Goal: Task Accomplishment & Management: Use online tool/utility

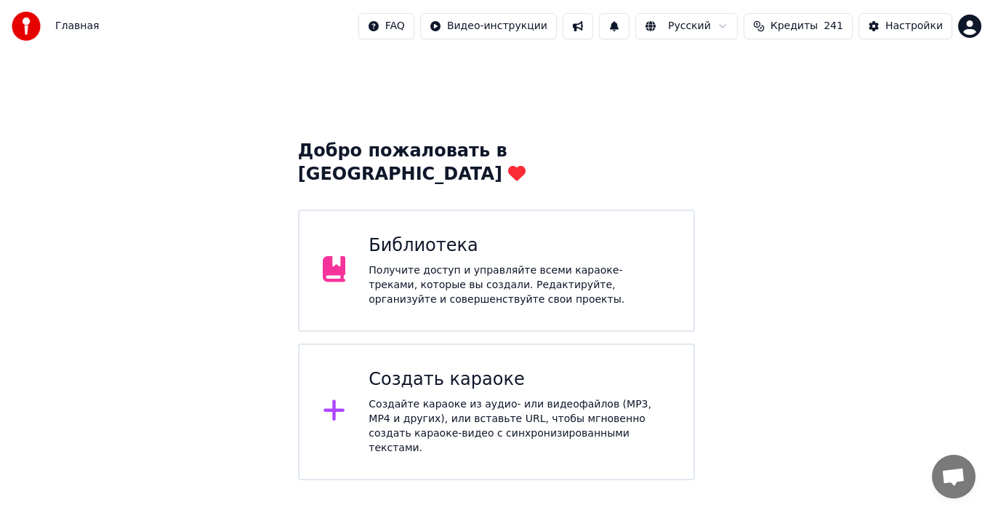
click at [473, 263] on div "Получите доступ и управляйте всеми караоке-треками, которые вы создали. Редакти…" at bounding box center [520, 285] width 302 height 44
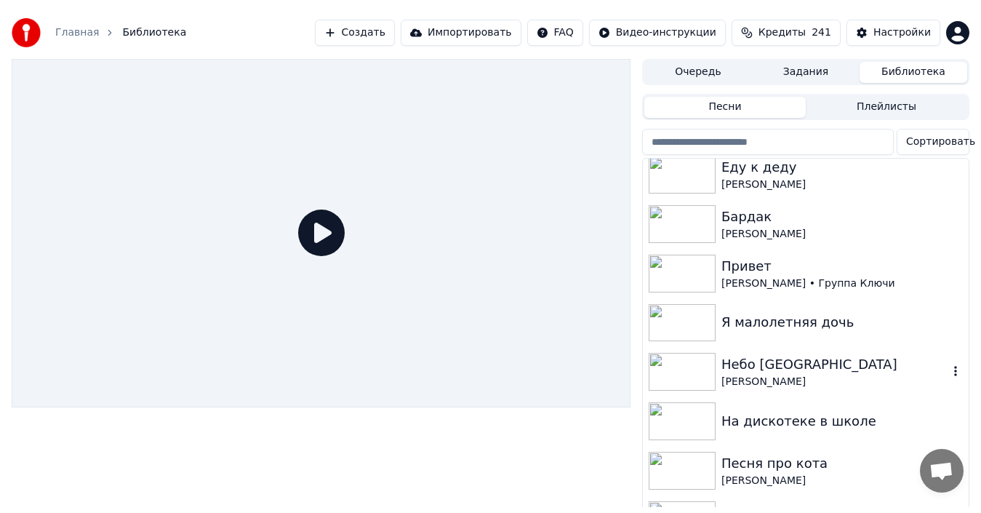
scroll to position [455, 0]
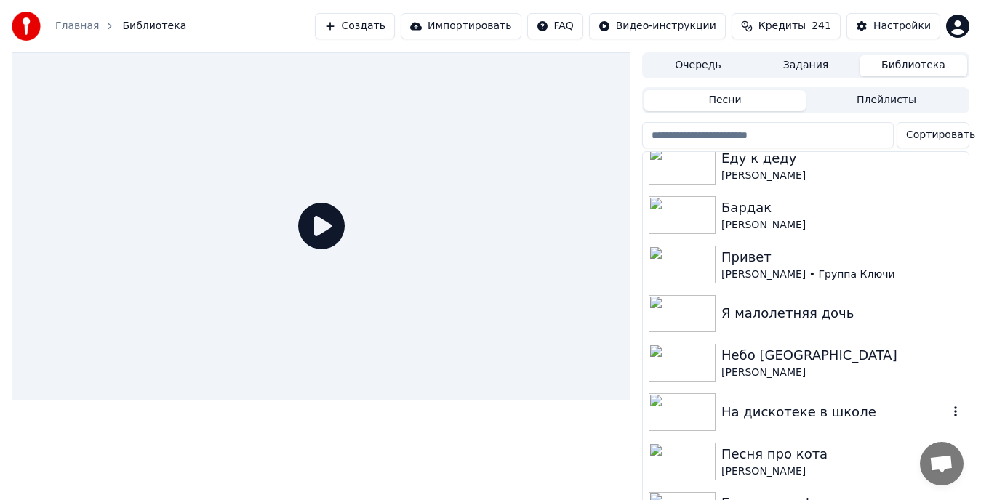
click at [685, 409] on img at bounding box center [682, 412] width 67 height 38
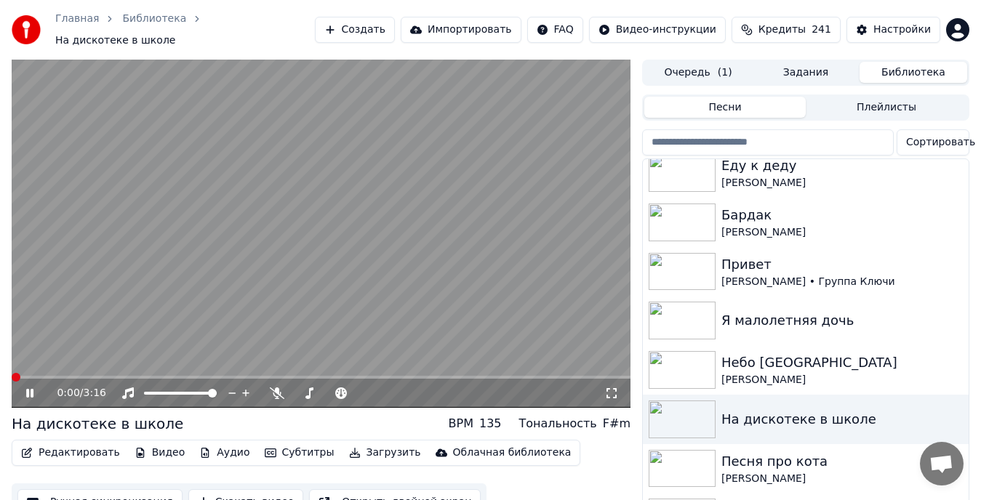
click at [12, 373] on span at bounding box center [16, 377] width 9 height 9
click at [28, 389] on icon at bounding box center [29, 393] width 7 height 9
click at [28, 388] on icon at bounding box center [29, 393] width 9 height 10
click at [29, 389] on icon at bounding box center [29, 393] width 7 height 9
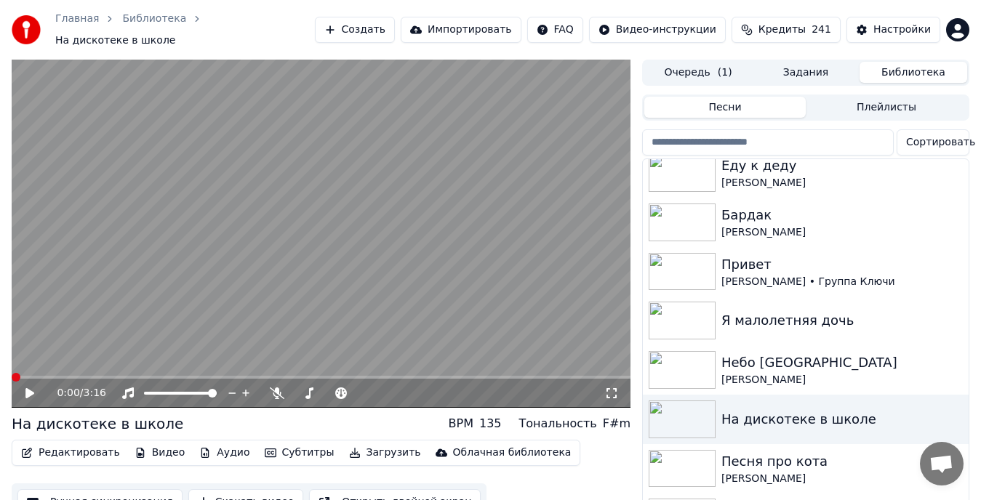
click at [12, 373] on span at bounding box center [16, 377] width 9 height 9
click at [63, 444] on button "Редактировать" at bounding box center [70, 453] width 111 height 20
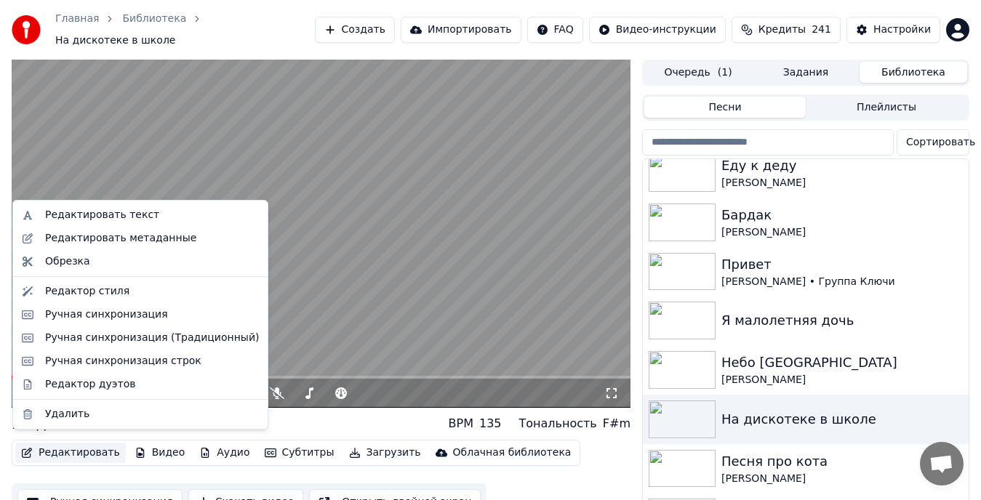
click at [386, 220] on video at bounding box center [321, 234] width 619 height 348
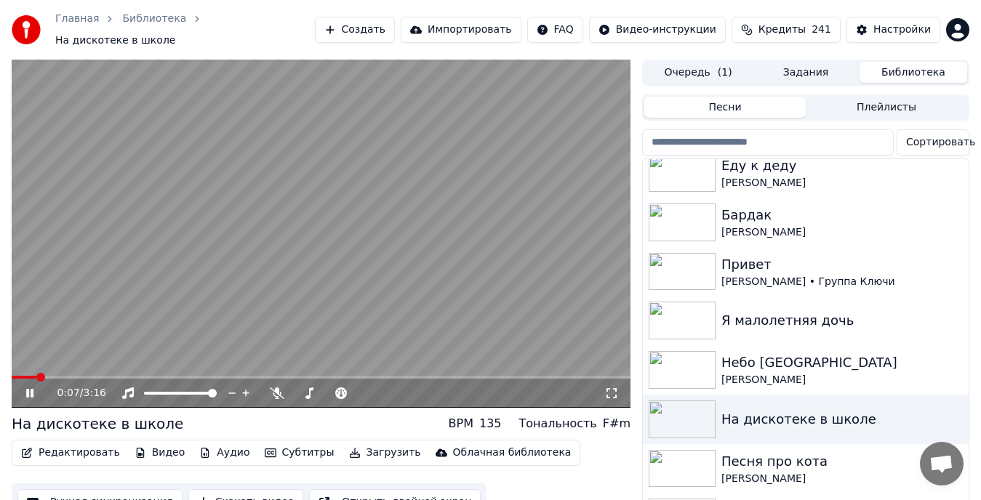
click at [31, 388] on icon at bounding box center [39, 394] width 33 height 12
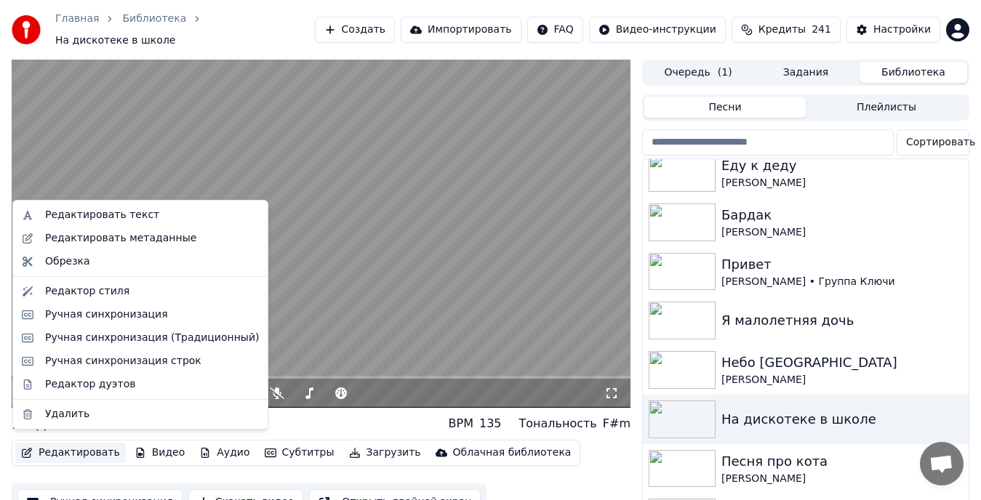
click at [76, 444] on button "Редактировать" at bounding box center [70, 453] width 111 height 20
click at [161, 239] on div "Редактировать метаданные" at bounding box center [120, 238] width 151 height 15
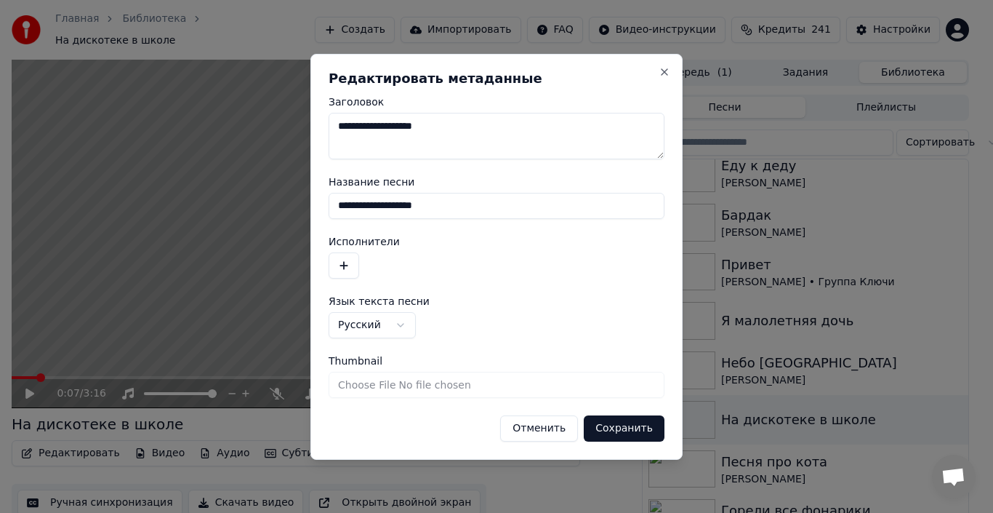
click at [546, 428] on button "Отменить" at bounding box center [539, 428] width 78 height 26
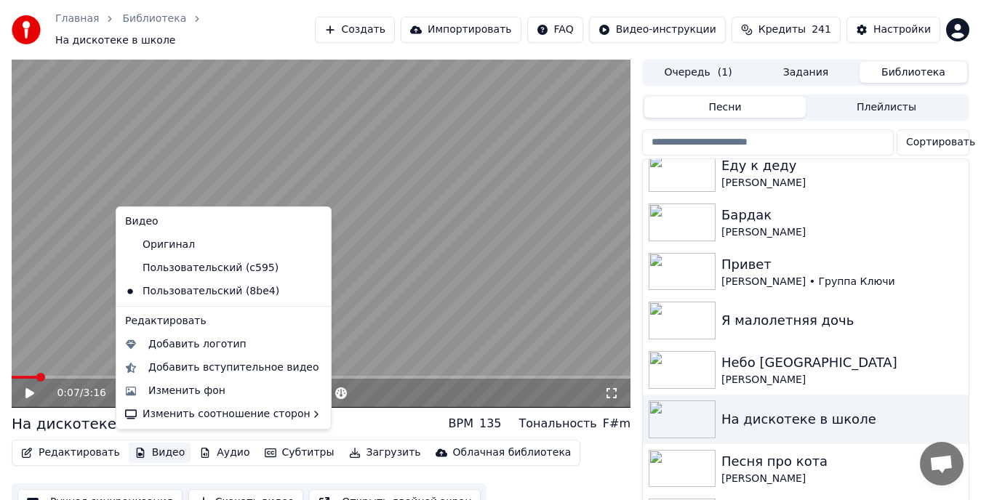
click at [160, 447] on button "Видео" at bounding box center [160, 453] width 63 height 20
click at [204, 368] on div "Добавить вступительное видео" at bounding box center [233, 368] width 171 height 15
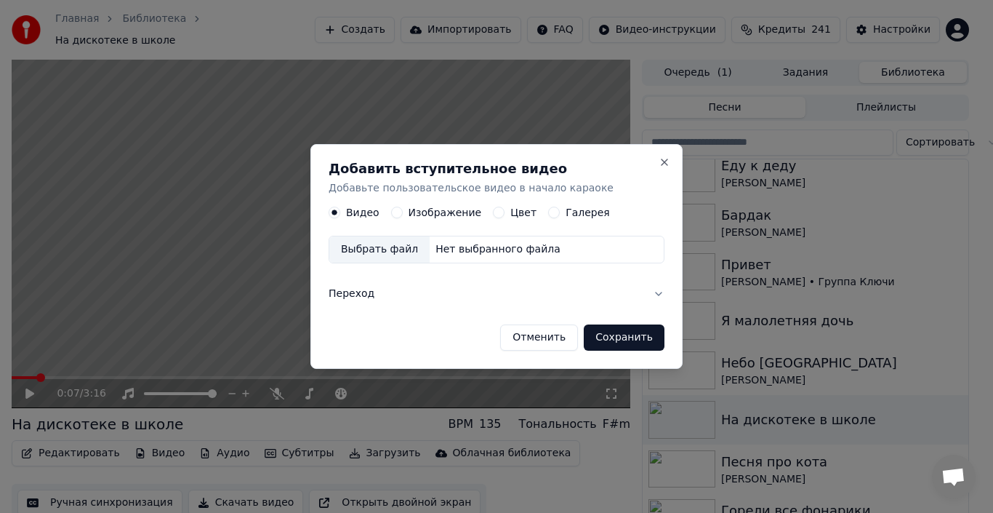
click at [373, 251] on div "Выбрать файл" at bounding box center [379, 250] width 100 height 26
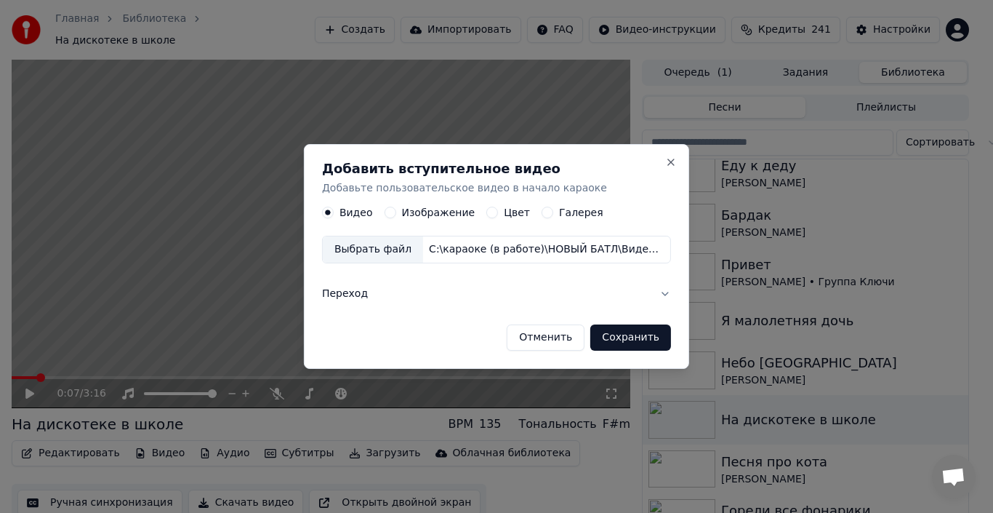
click at [620, 335] on button "Сохранить" at bounding box center [631, 337] width 81 height 26
click at [617, 338] on button "Сохранить" at bounding box center [631, 337] width 81 height 26
click at [348, 298] on button "Переход" at bounding box center [496, 294] width 349 height 38
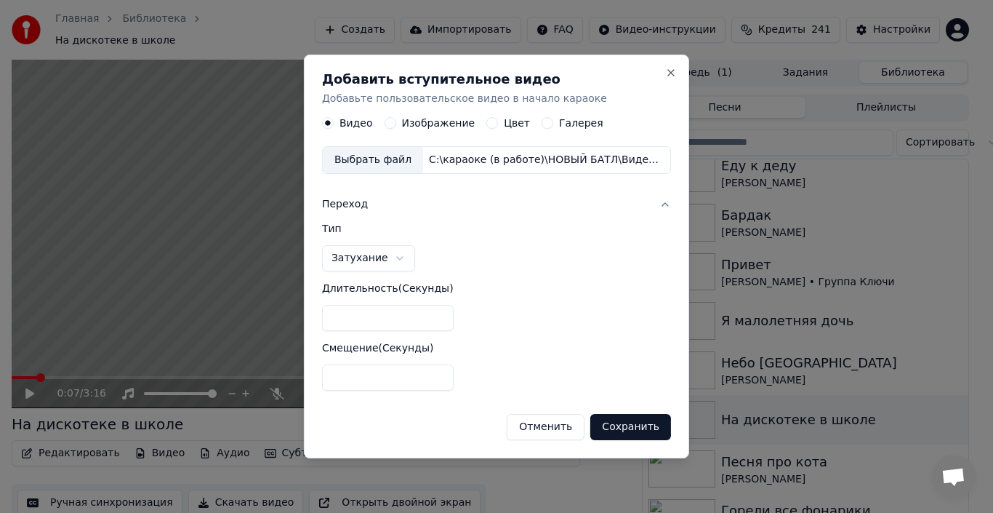
click at [385, 154] on div "Выбрать файл" at bounding box center [373, 161] width 100 height 26
click at [387, 256] on body "Главная Библиотека На дискотеке в школе Создать Импортировать FAQ Видео-инструк…" at bounding box center [490, 256] width 981 height 513
click at [423, 318] on input "*" at bounding box center [388, 318] width 132 height 26
click at [424, 328] on input "*" at bounding box center [388, 318] width 132 height 26
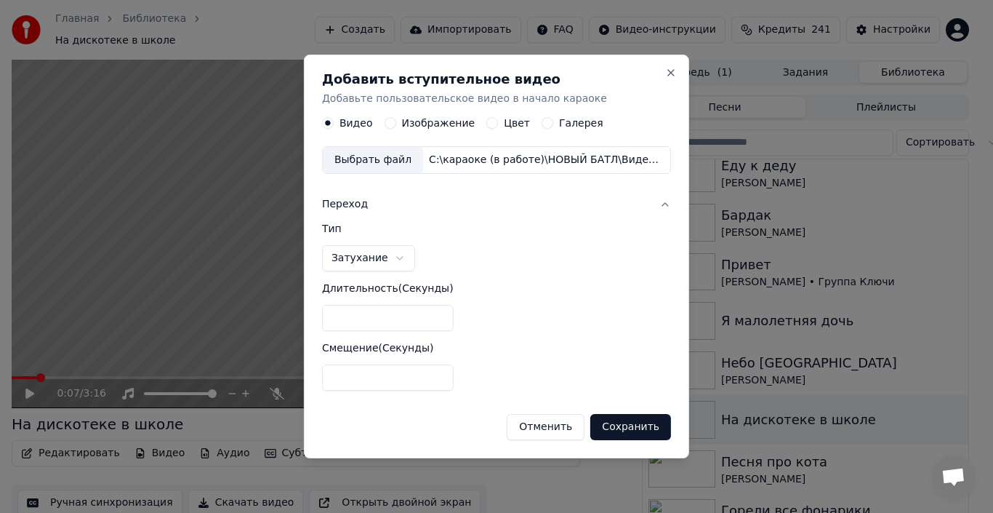
click at [426, 322] on input "*" at bounding box center [388, 318] width 132 height 26
click at [613, 431] on button "Сохранить" at bounding box center [631, 427] width 81 height 26
type input "*"
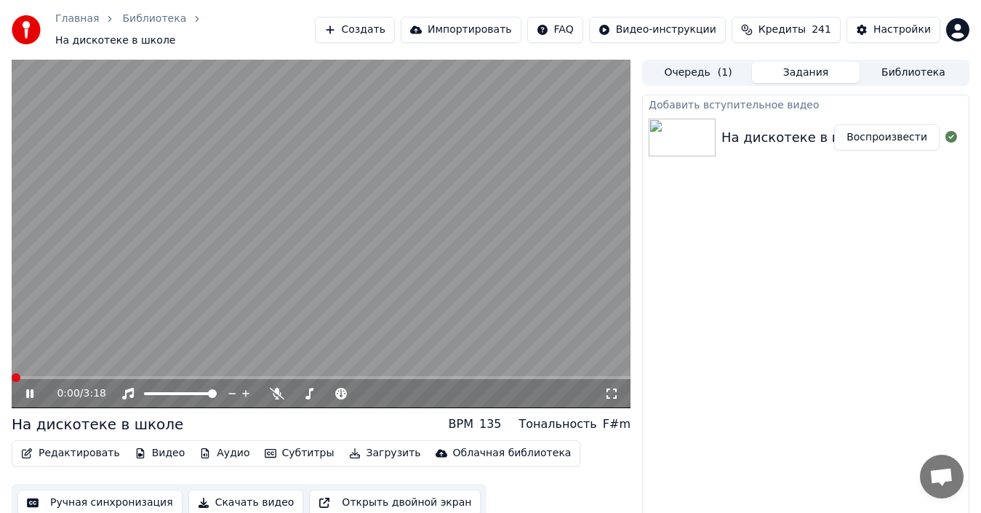
click at [12, 373] on span at bounding box center [16, 377] width 9 height 9
click at [31, 388] on icon at bounding box center [39, 394] width 33 height 12
click at [143, 448] on button "Видео" at bounding box center [160, 453] width 63 height 20
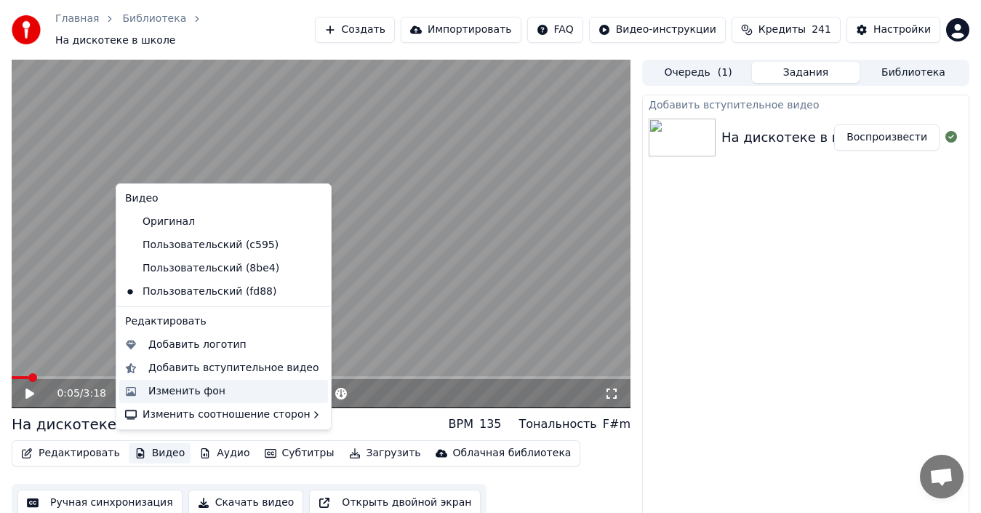
click at [199, 390] on div "Изменить фон" at bounding box center [186, 391] width 77 height 15
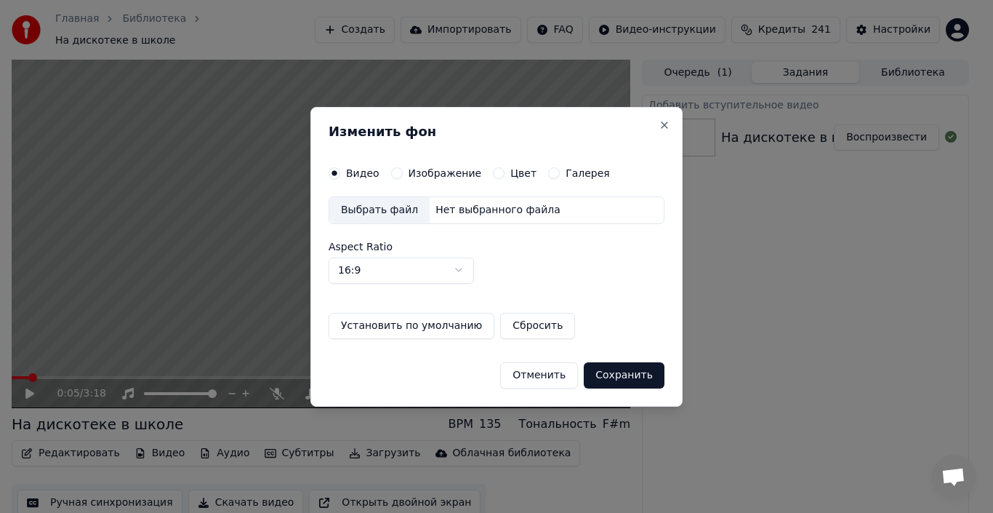
click at [417, 172] on label "Изображение" at bounding box center [445, 173] width 73 height 10
click at [403, 172] on button "Изображение" at bounding box center [397, 173] width 12 height 12
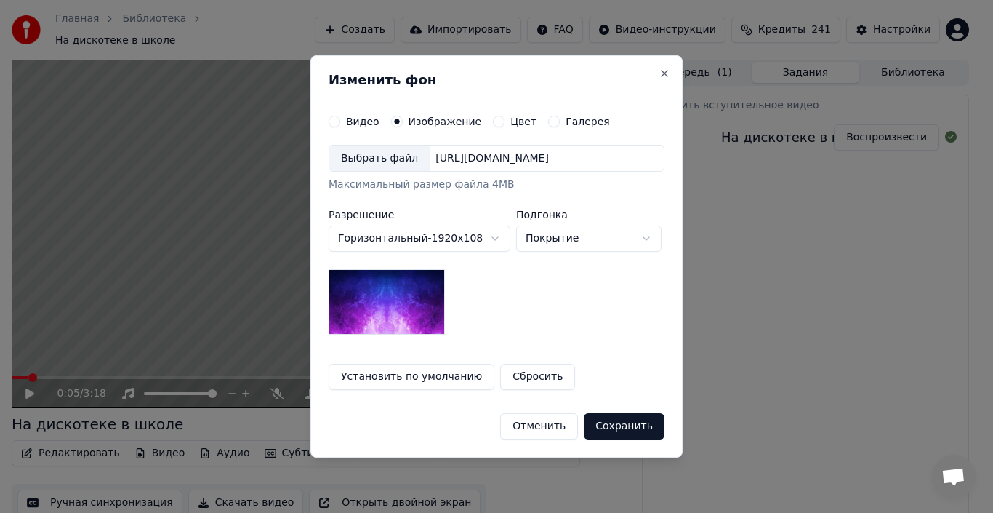
click at [392, 159] on div "Выбрать файл" at bounding box center [379, 158] width 100 height 26
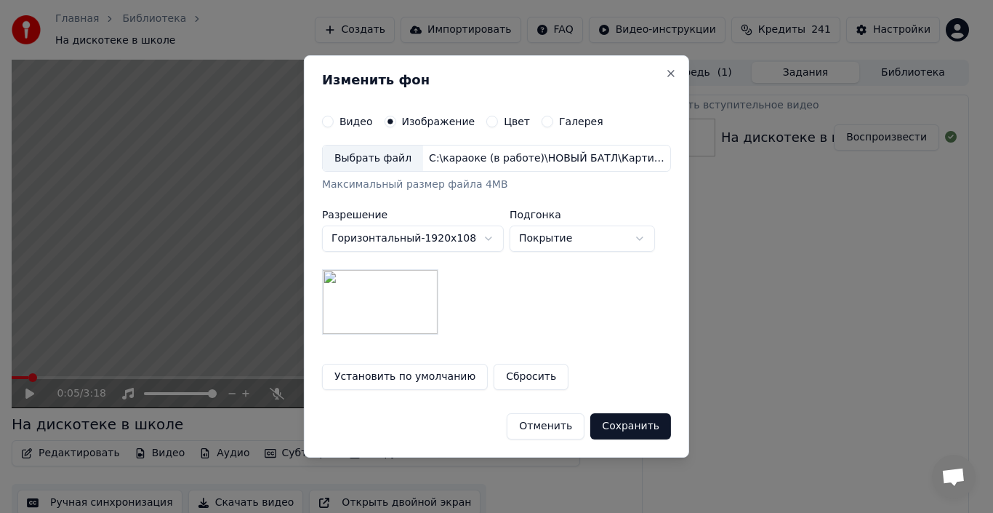
click at [620, 431] on button "Сохранить" at bounding box center [631, 426] width 81 height 26
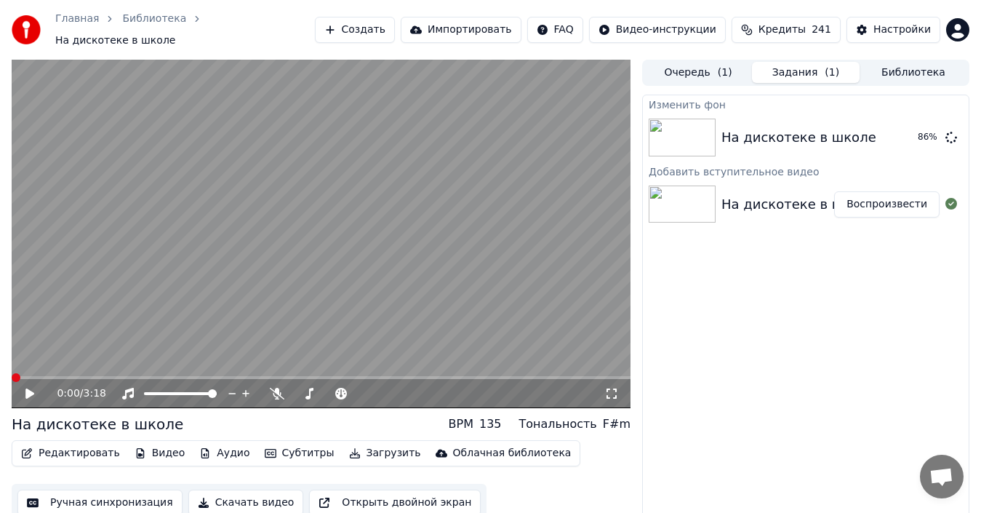
click at [12, 373] on span at bounding box center [16, 377] width 9 height 9
click at [33, 388] on icon at bounding box center [39, 394] width 33 height 12
click at [31, 389] on icon at bounding box center [29, 393] width 7 height 9
click at [894, 127] on button "Воспроизвести" at bounding box center [886, 137] width 105 height 26
click at [12, 373] on span at bounding box center [16, 377] width 9 height 9
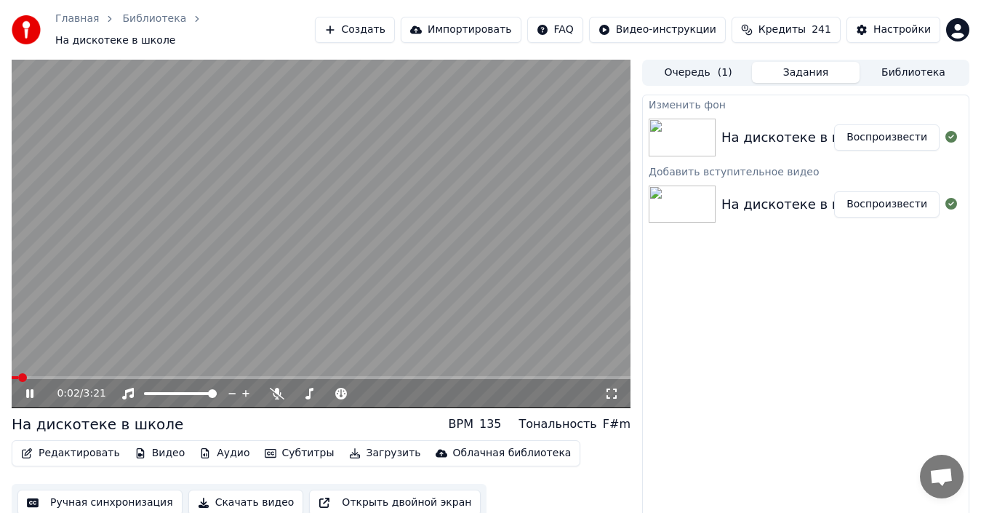
click at [32, 389] on icon at bounding box center [29, 393] width 7 height 9
click at [21, 373] on span at bounding box center [25, 377] width 9 height 9
click at [142, 448] on button "Видео" at bounding box center [160, 453] width 63 height 20
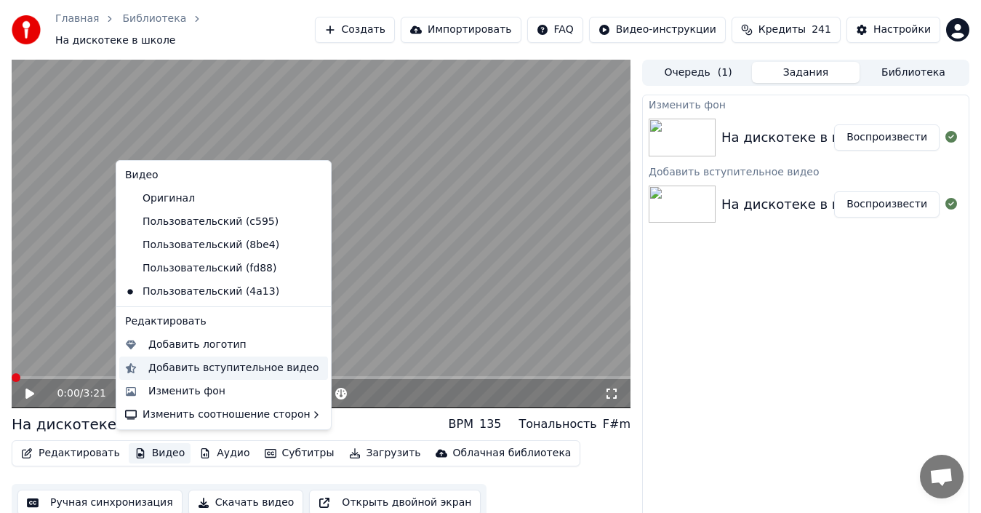
click at [180, 370] on div "Добавить вступительное видео" at bounding box center [233, 368] width 171 height 15
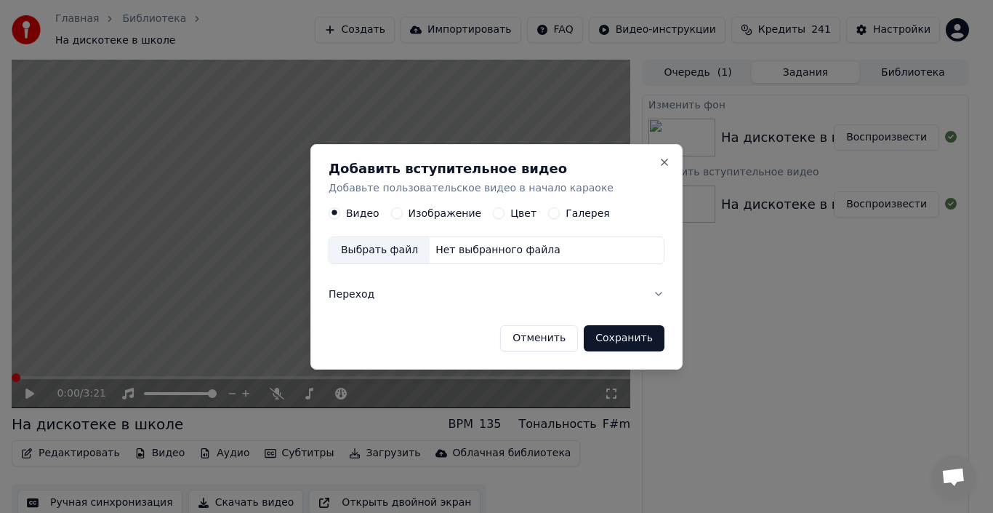
click at [381, 249] on div "Выбрать файл" at bounding box center [379, 250] width 100 height 26
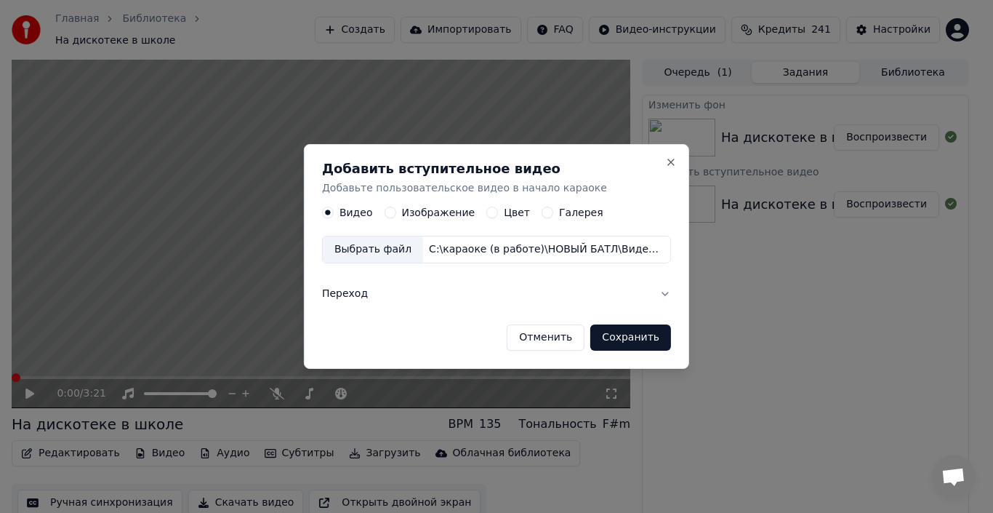
click at [660, 290] on button "Переход" at bounding box center [496, 294] width 349 height 38
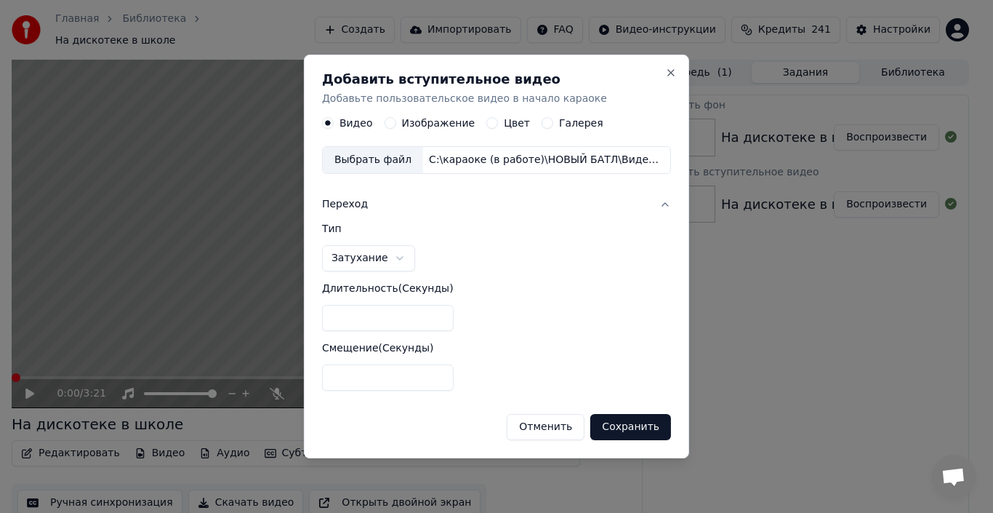
click at [427, 319] on input "*" at bounding box center [388, 318] width 132 height 26
click at [617, 431] on button "Сохранить" at bounding box center [631, 427] width 81 height 26
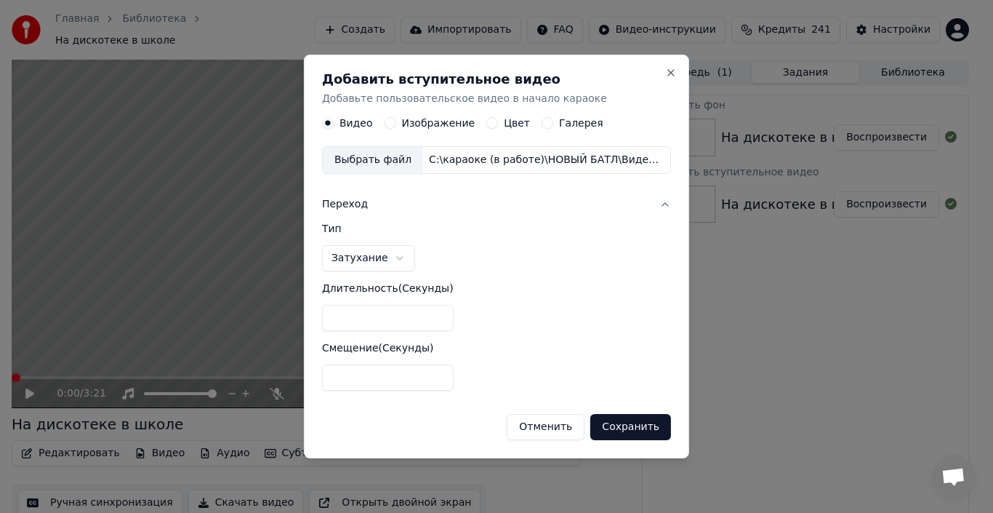
type input "*"
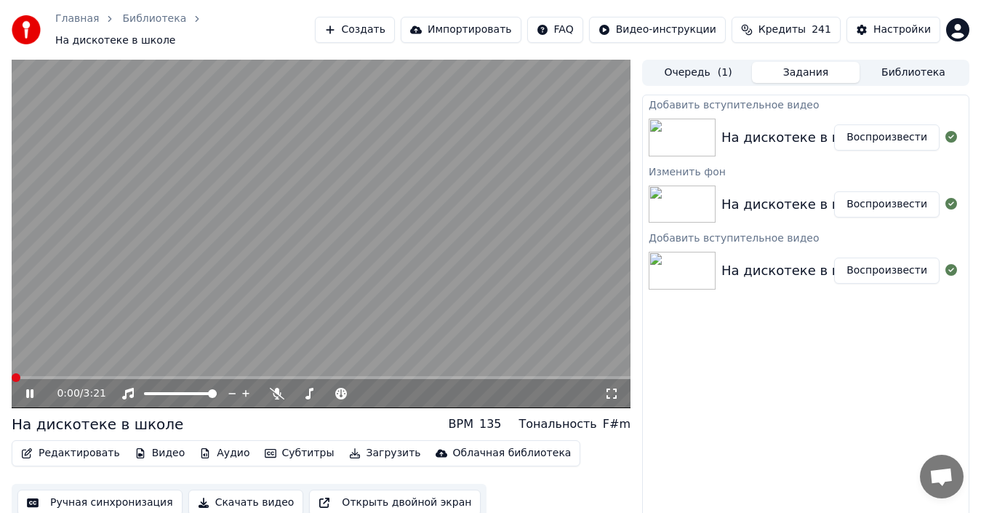
click at [12, 373] on span at bounding box center [16, 377] width 9 height 9
click at [25, 388] on icon at bounding box center [39, 394] width 33 height 12
click at [12, 373] on span at bounding box center [16, 377] width 9 height 9
click at [31, 388] on icon at bounding box center [39, 394] width 33 height 12
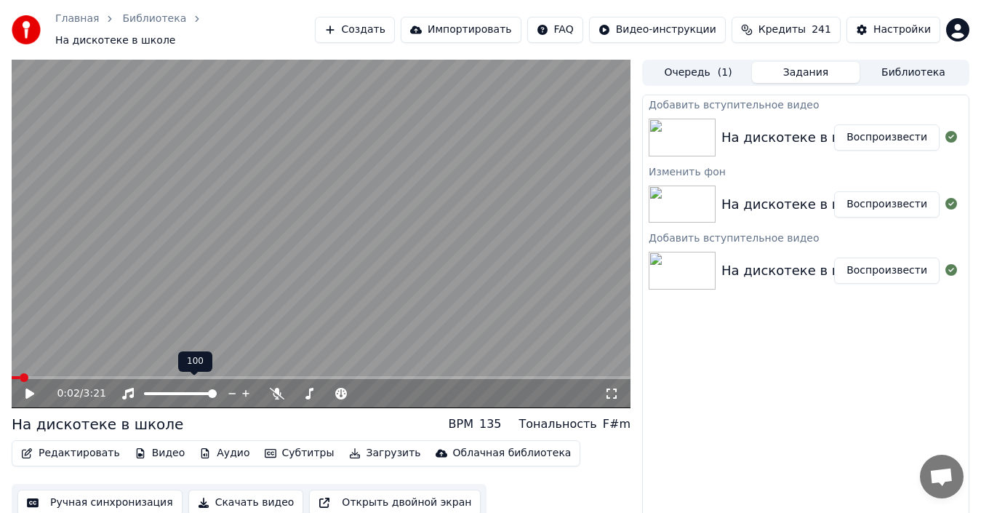
click at [151, 449] on button "Видео" at bounding box center [160, 453] width 63 height 20
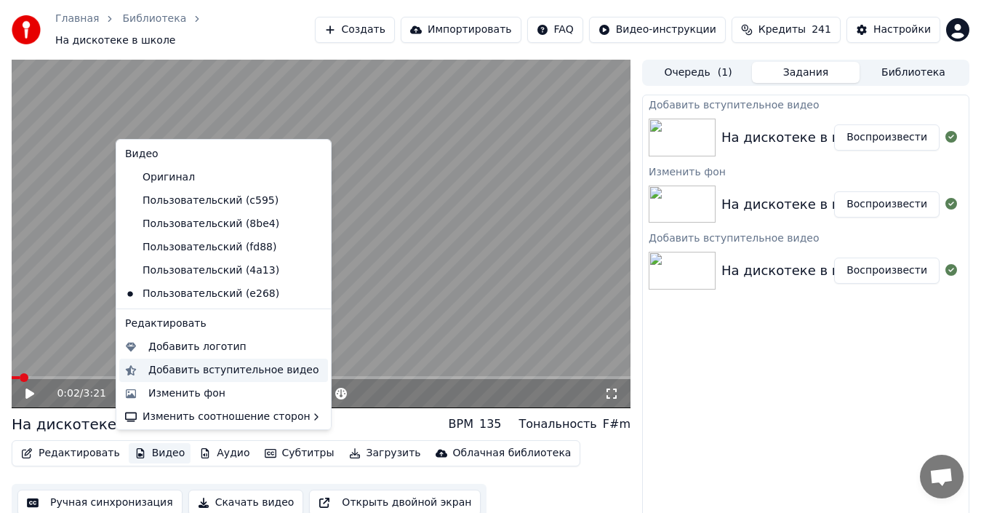
click at [185, 369] on div "Добавить вступительное видео" at bounding box center [233, 370] width 171 height 15
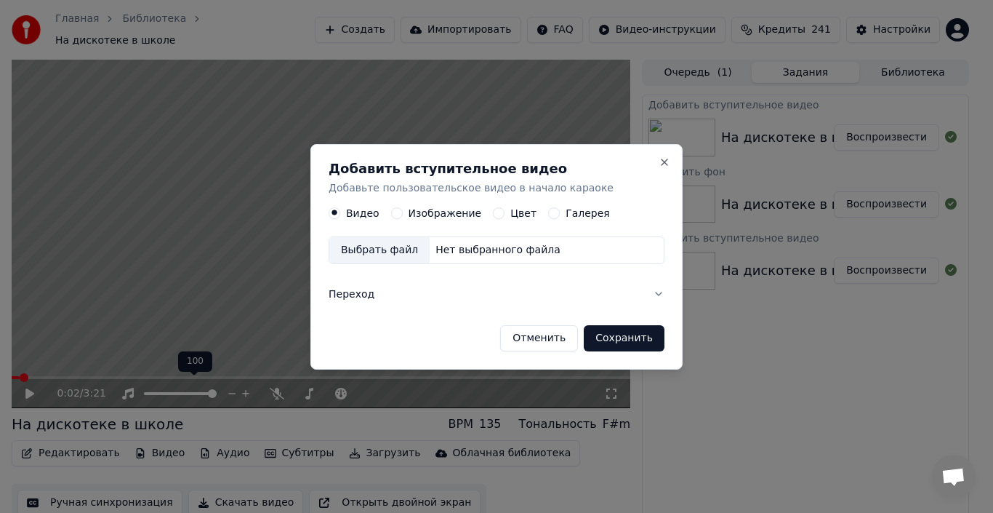
click at [572, 214] on label "Галерея" at bounding box center [588, 213] width 44 height 10
click at [560, 214] on button "Галерея" at bounding box center [554, 213] width 12 height 12
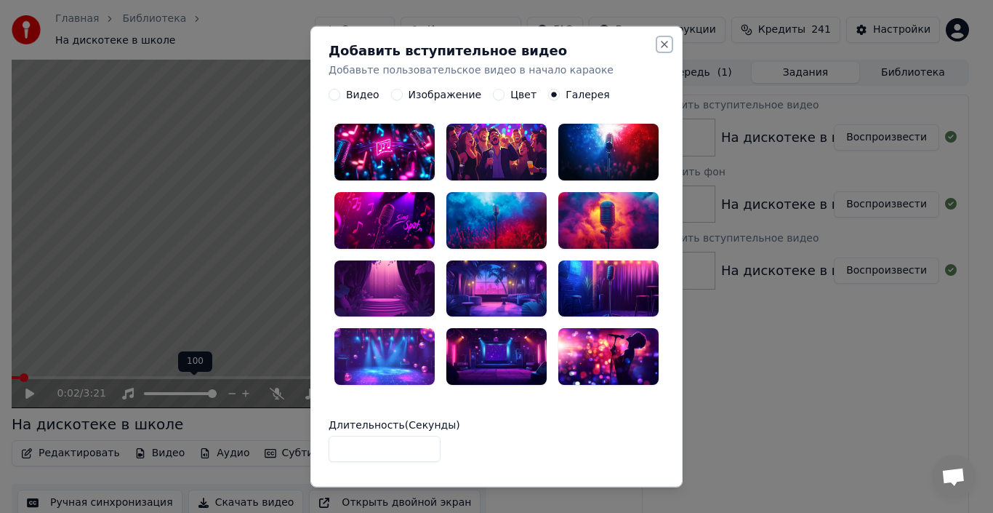
click at [659, 41] on button "Close" at bounding box center [665, 44] width 12 height 12
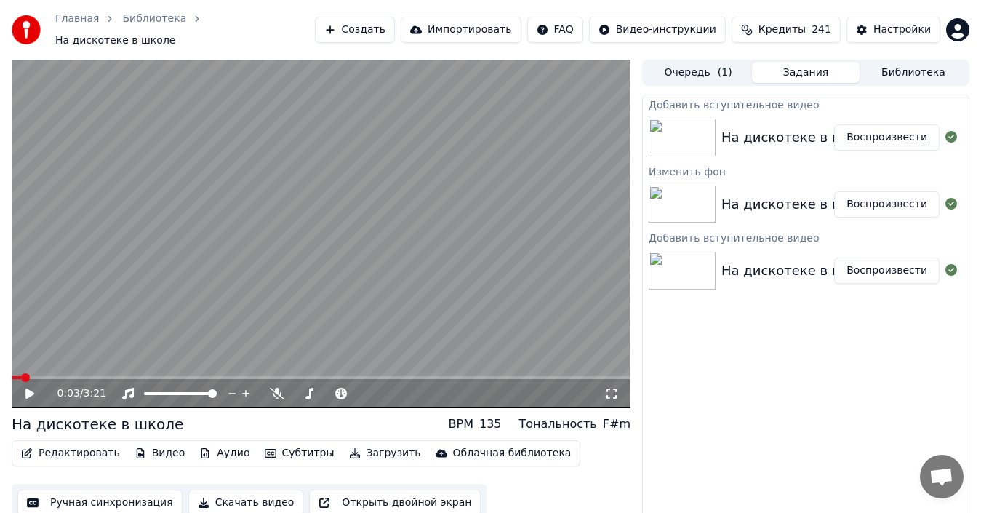
click at [21, 373] on span at bounding box center [25, 377] width 9 height 9
click at [35, 388] on icon at bounding box center [39, 394] width 33 height 12
click at [28, 389] on icon at bounding box center [29, 393] width 7 height 9
